Goal: Communication & Community: Answer question/provide support

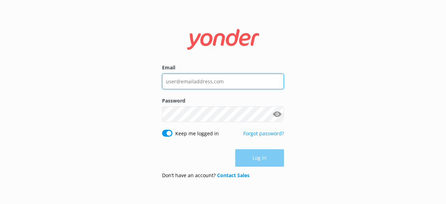
type input "[EMAIL_ADDRESS][DOMAIN_NAME]"
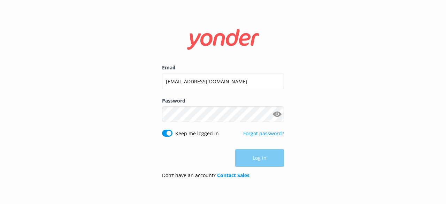
click at [257, 160] on div "Log in" at bounding box center [223, 157] width 122 height 17
click at [252, 161] on button "Log in" at bounding box center [259, 158] width 49 height 17
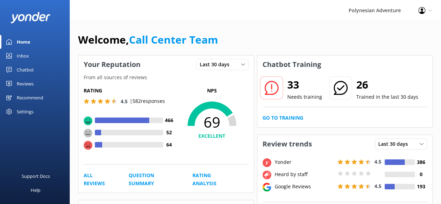
click at [29, 53] on link "Inbox" at bounding box center [35, 56] width 70 height 14
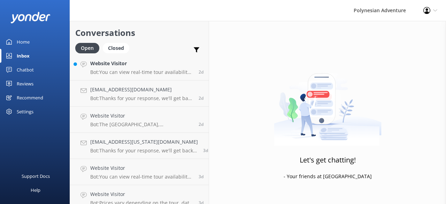
scroll to position [326, 0]
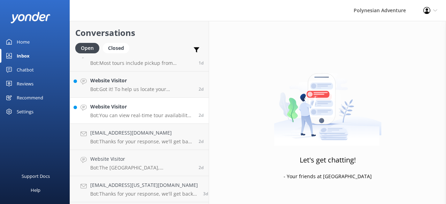
click at [85, 117] on link "Website Visitor Bot: You can view real-time tour availability and book your Pol…" at bounding box center [139, 111] width 139 height 26
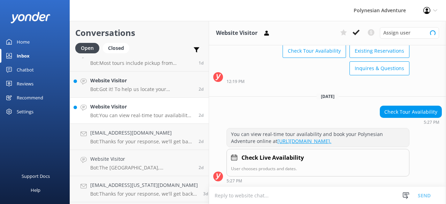
scroll to position [51, 0]
click at [102, 81] on h4 "Website Visitor" at bounding box center [141, 81] width 103 height 8
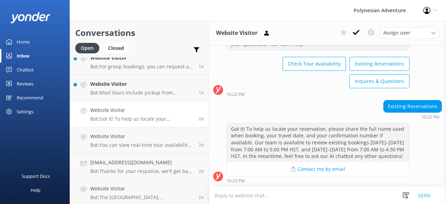
scroll to position [295, 0]
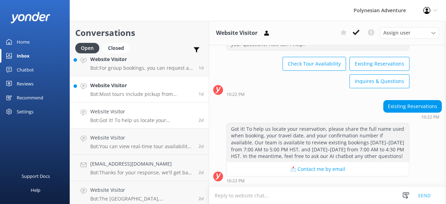
click at [158, 93] on p "Bot: Most tours include pickup from designated hotels or airports. If you haven…" at bounding box center [141, 94] width 103 height 6
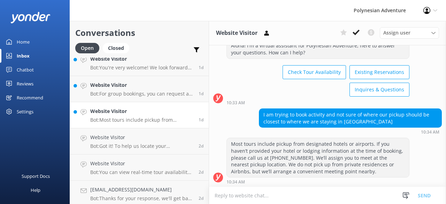
scroll to position [266, 0]
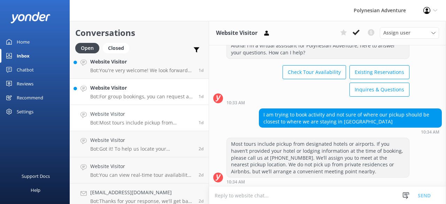
click at [145, 97] on p "Bot: For group bookings, you can request a custom quote at [DOMAIN_NAME][URL]. …" at bounding box center [141, 96] width 103 height 6
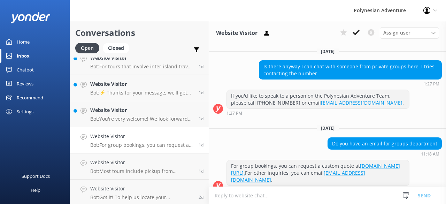
scroll to position [218, 0]
click at [140, 117] on p "Bot: You're very welcome! We look forward to seeing you on a Polynesian Adventu…" at bounding box center [141, 119] width 103 height 6
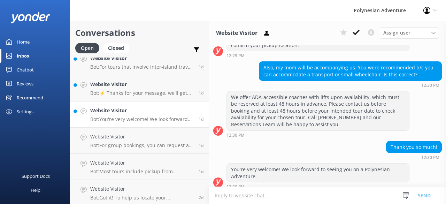
scroll to position [281, 0]
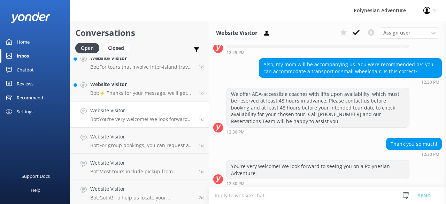
click at [303, 189] on textarea at bounding box center [327, 195] width 237 height 17
